Goal: Information Seeking & Learning: Learn about a topic

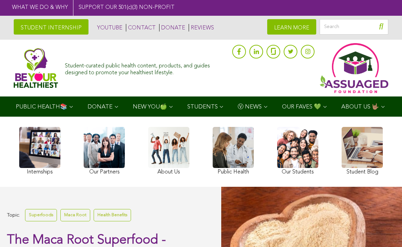
click at [245, 165] on link at bounding box center [232, 152] width 41 height 50
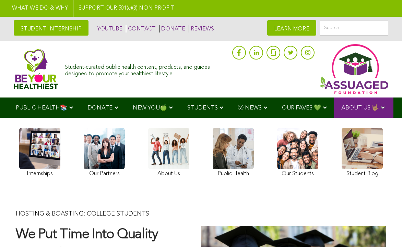
click at [228, 156] on link at bounding box center [232, 153] width 41 height 51
click at [238, 165] on link at bounding box center [232, 153] width 41 height 51
